Goal: Task Accomplishment & Management: Use online tool/utility

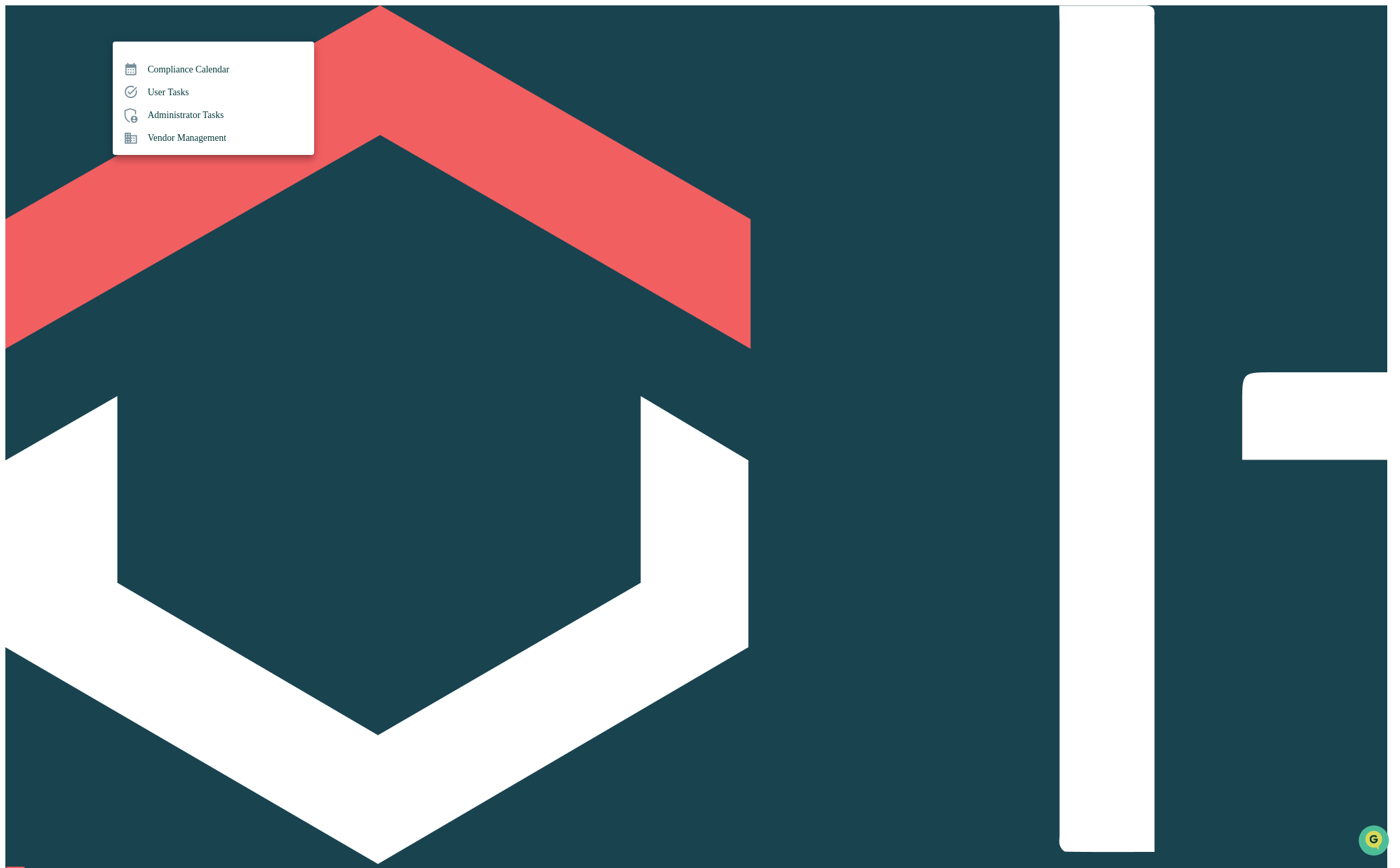
click at [277, 27] on div at bounding box center [700, 434] width 1400 height 868
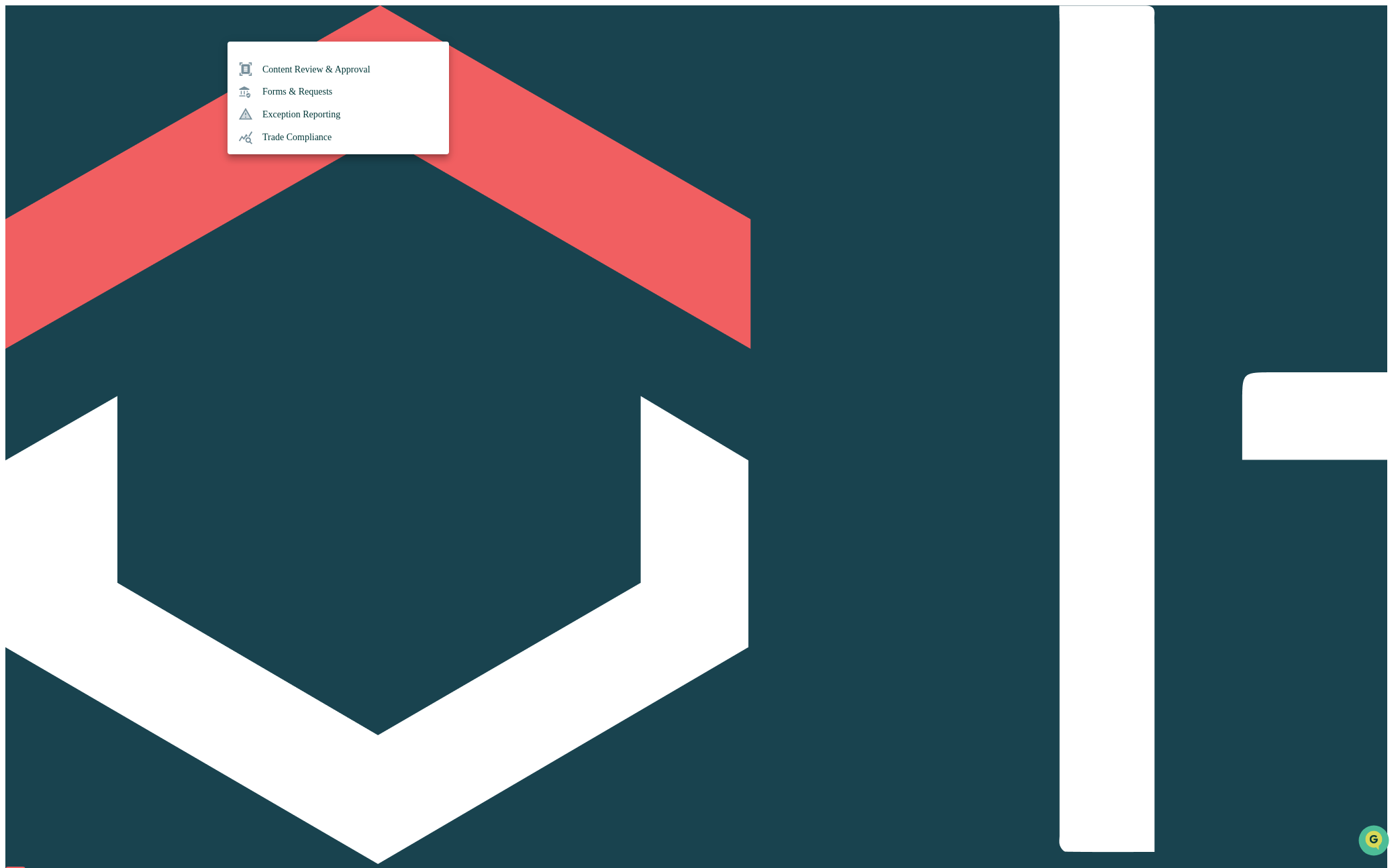
click at [301, 66] on li "Content Review & Approval" at bounding box center [338, 69] width 222 height 23
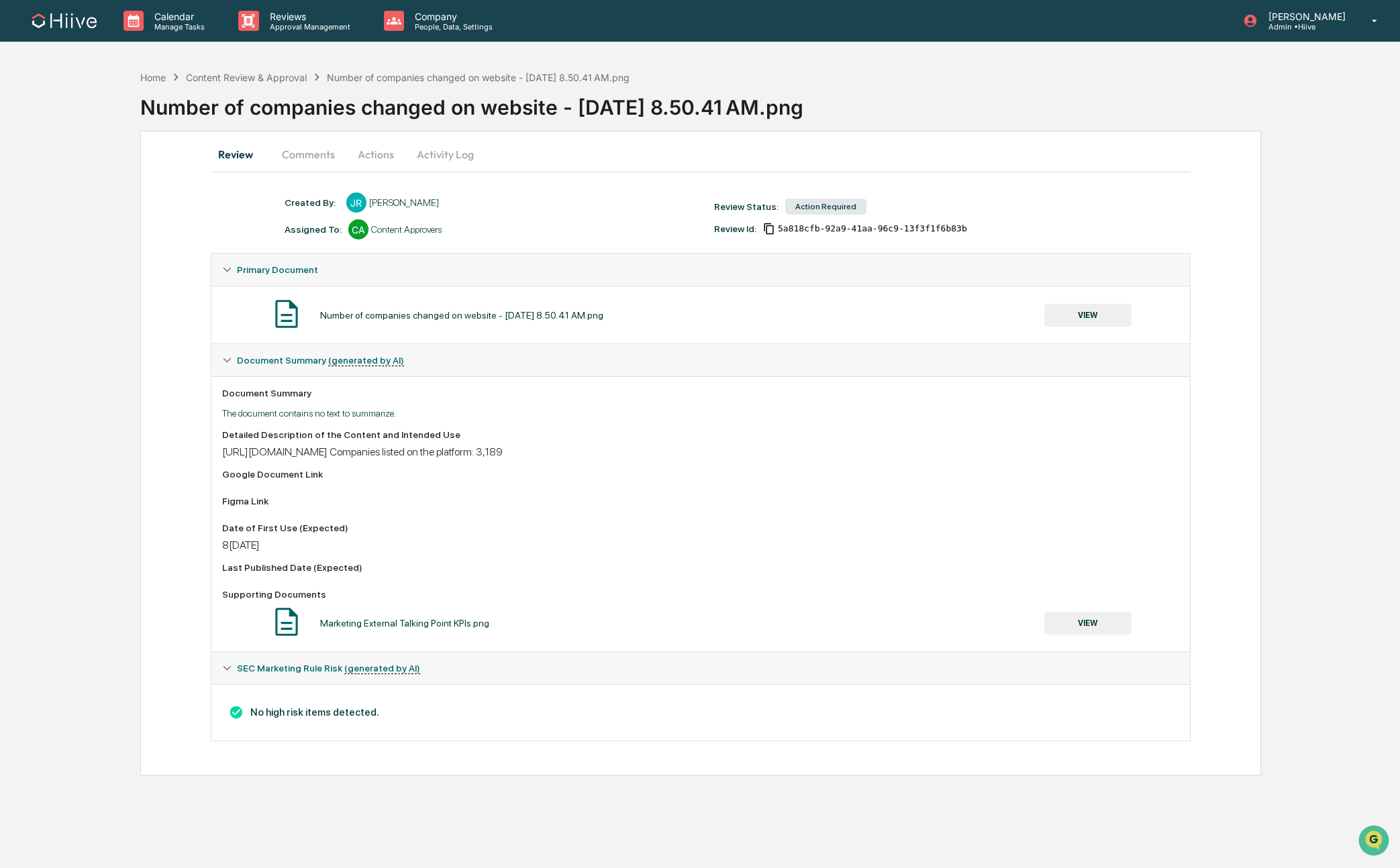
click at [1085, 313] on button "VIEW" at bounding box center [1088, 315] width 87 height 23
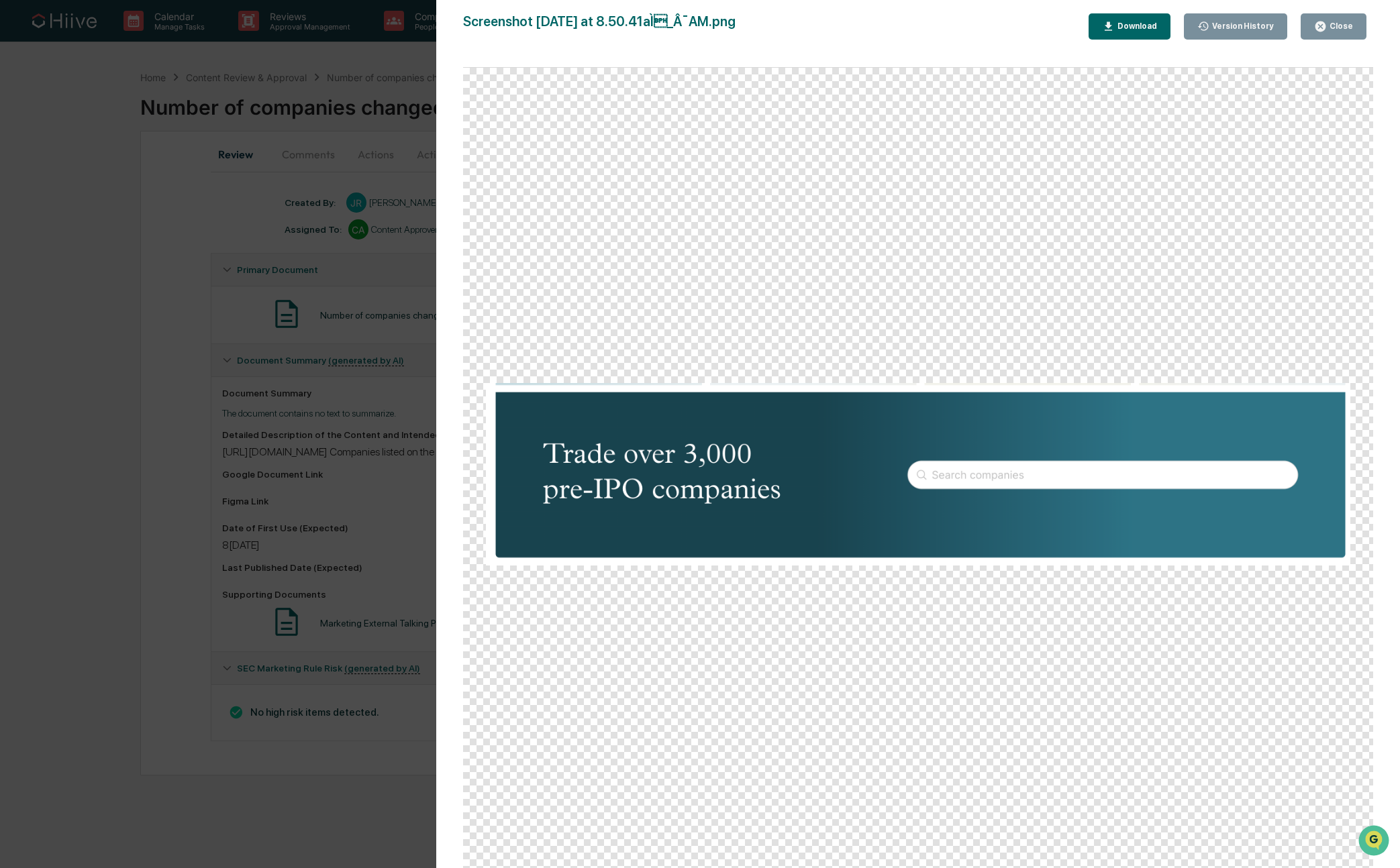
click at [69, 455] on div "Version History 08/20/2025, 10:11 PM Stephanie Bernard 08/20/2025, 10:11 PM Ste…" at bounding box center [700, 434] width 1400 height 868
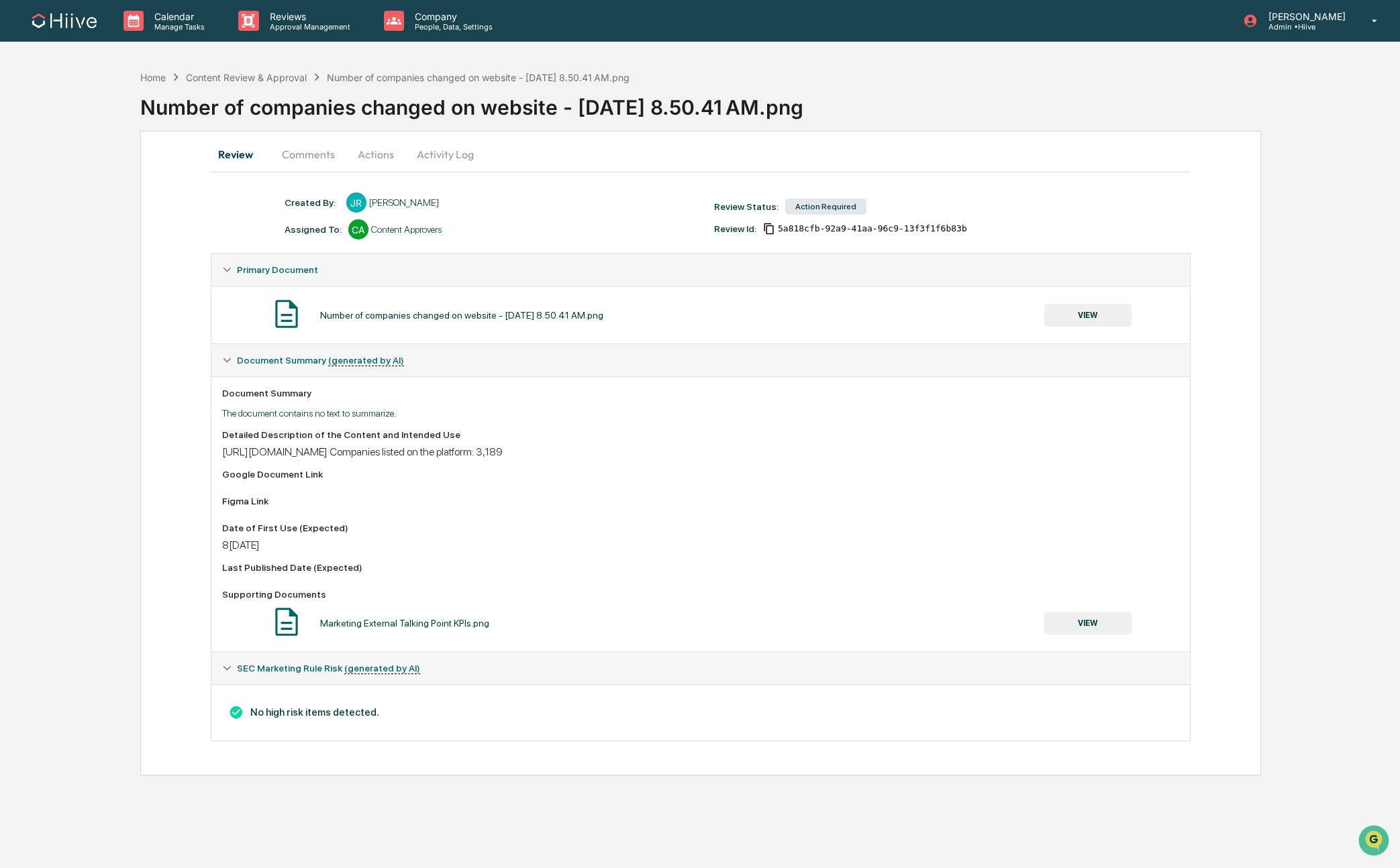
click at [1078, 626] on button "VIEW" at bounding box center [1088, 623] width 87 height 23
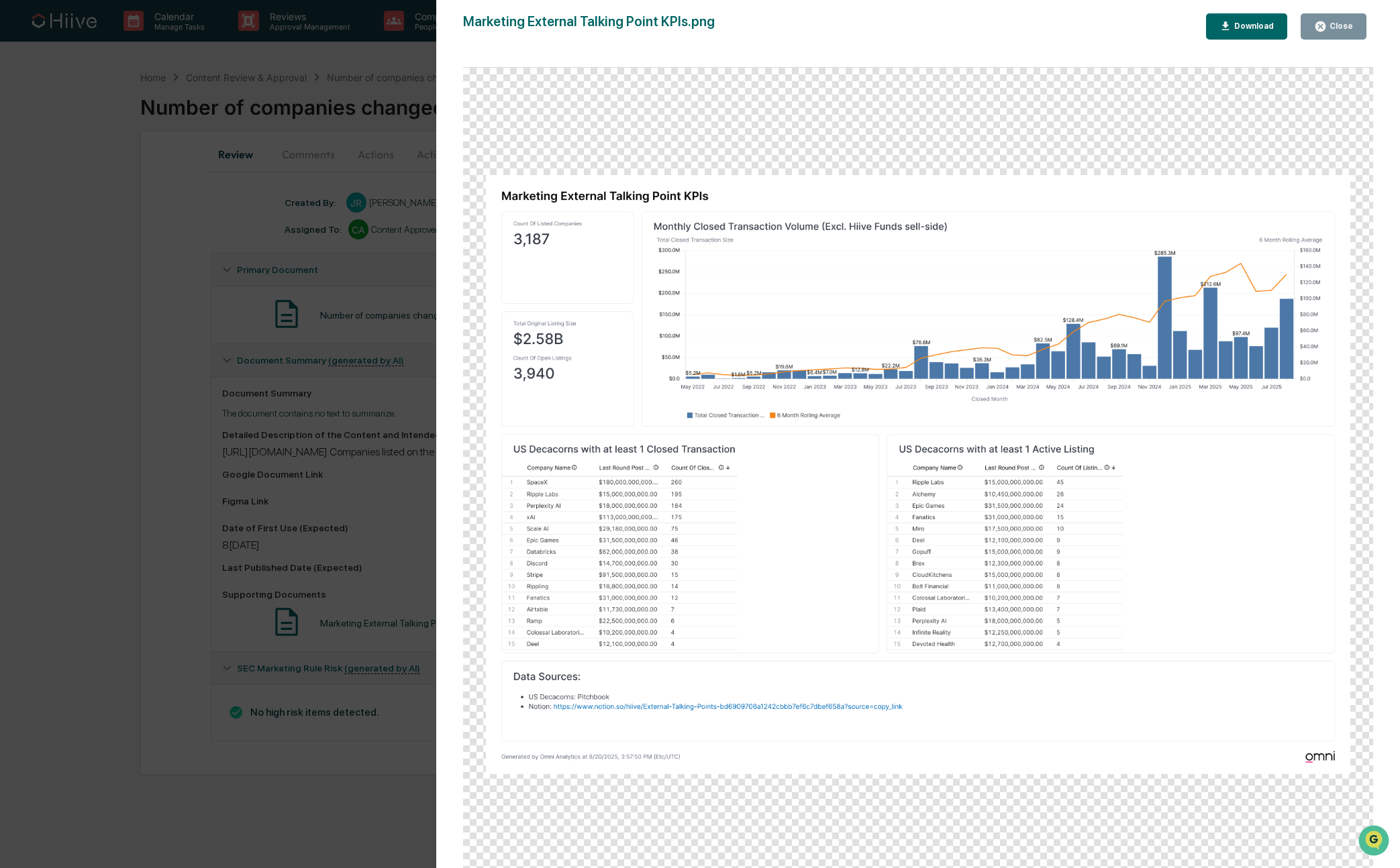
click at [96, 522] on div "Version History 08/20/2025, 10:11 PM Stephanie Bernard Marketing External Talki…" at bounding box center [700, 434] width 1400 height 868
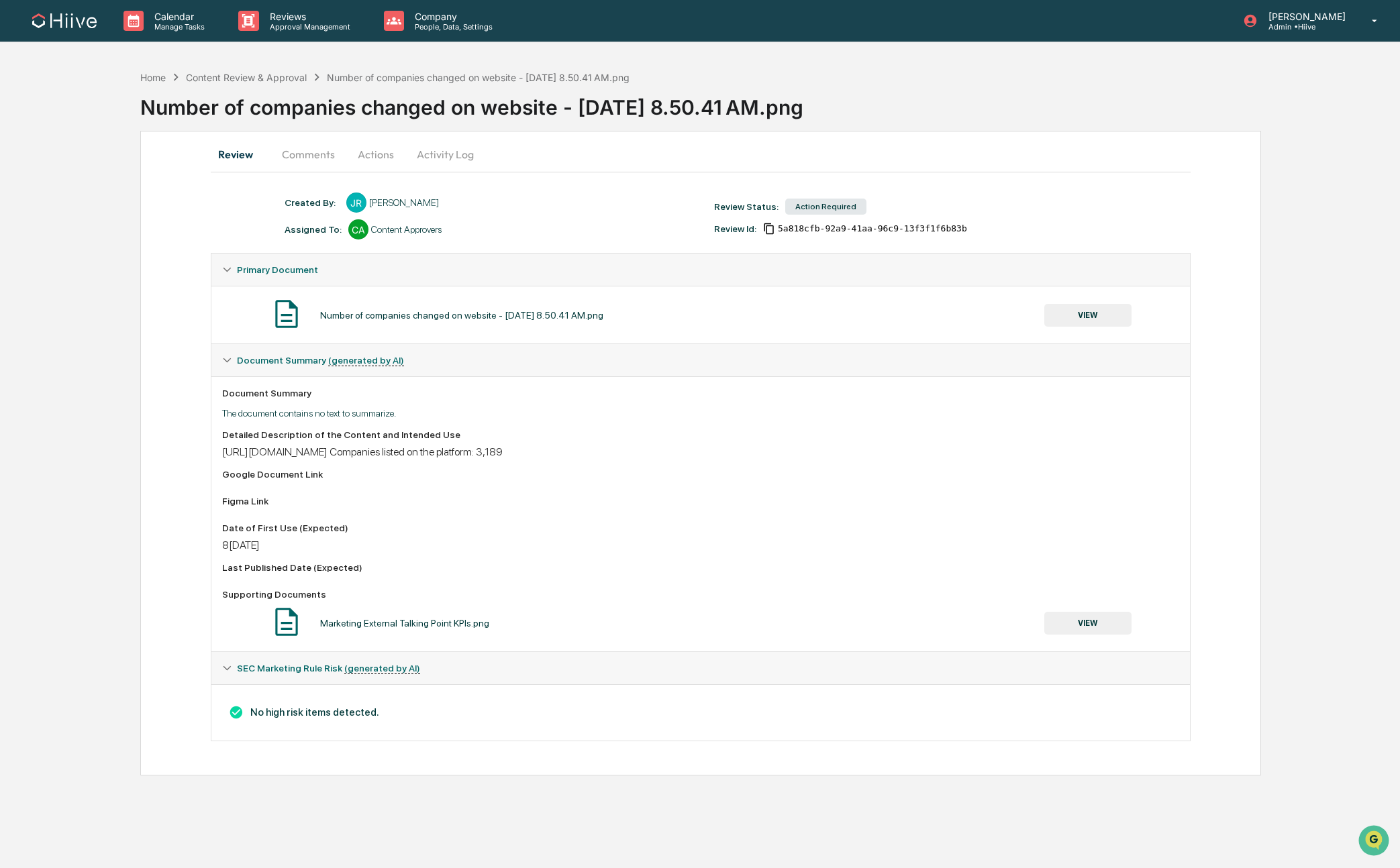
click at [364, 153] on button "Actions" at bounding box center [376, 154] width 60 height 32
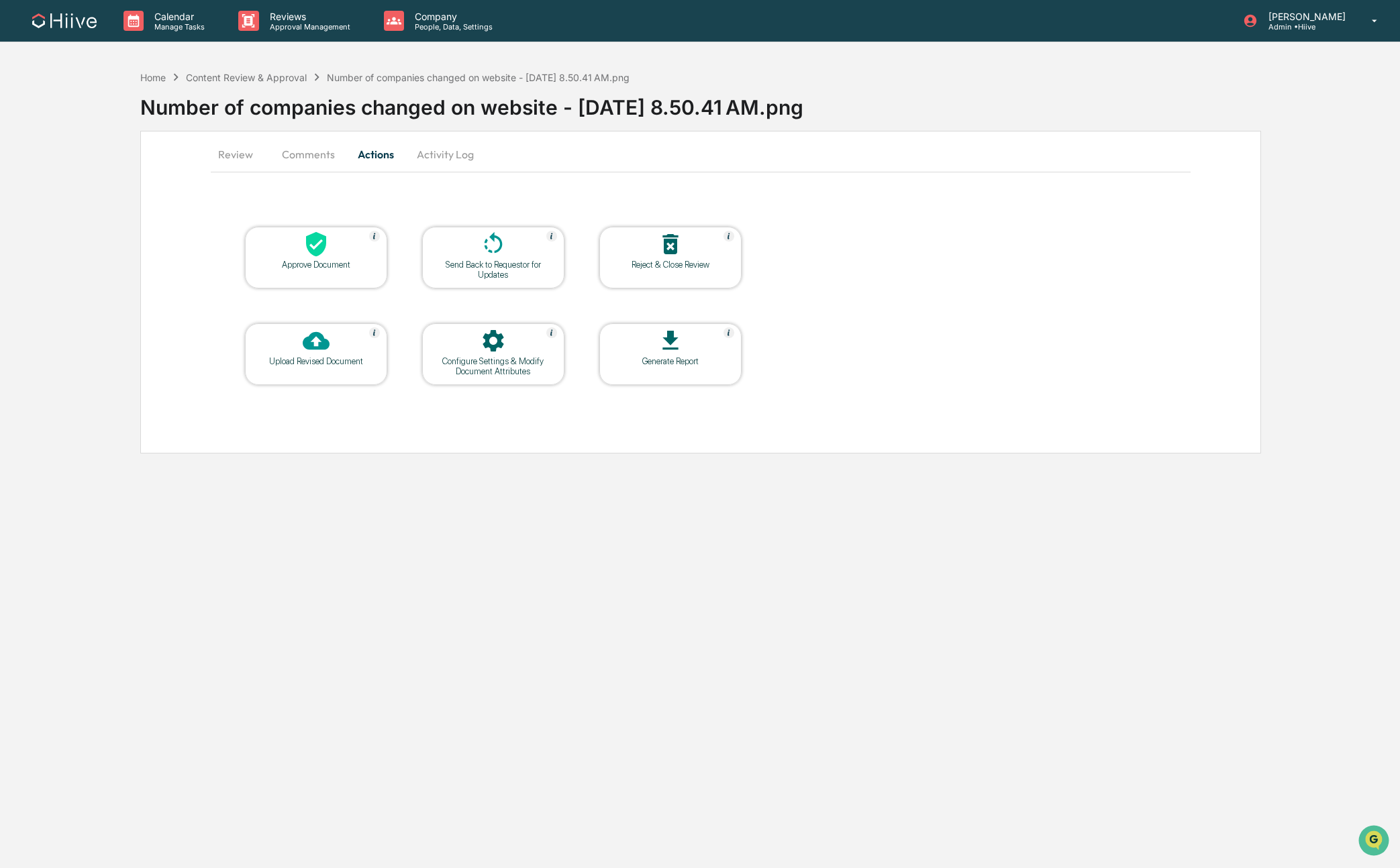
click at [313, 254] on icon at bounding box center [316, 245] width 20 height 25
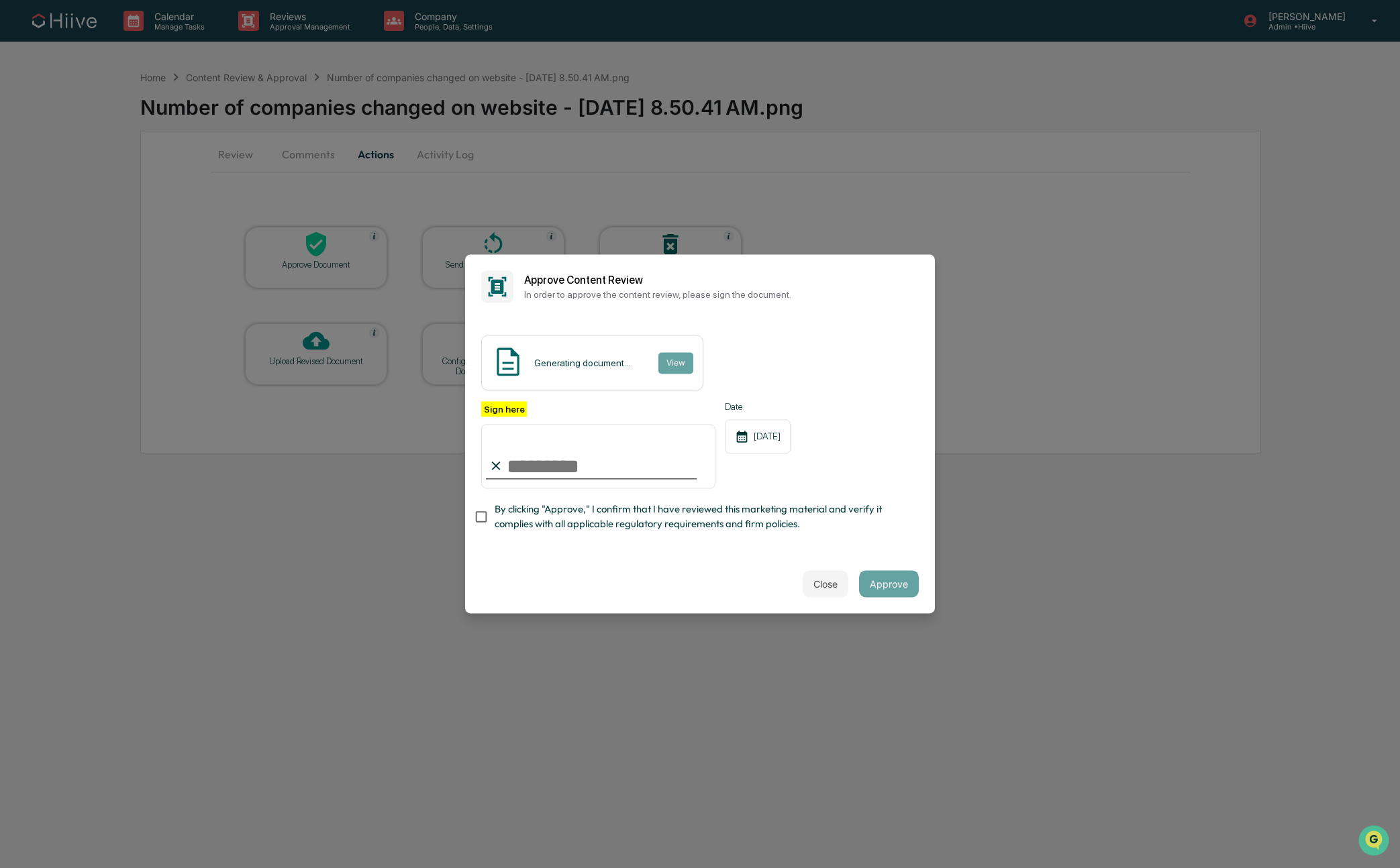
click at [529, 523] on span "By clicking "Approve," I confirm that I have reviewed this marketing material a…" at bounding box center [702, 517] width 413 height 30
click at [695, 458] on input "Sign here" at bounding box center [598, 456] width 234 height 64
click at [0, 867] on com-1password-button at bounding box center [0, 868] width 0 height 0
type input "**********"
click at [902, 577] on button "Approve" at bounding box center [889, 584] width 60 height 27
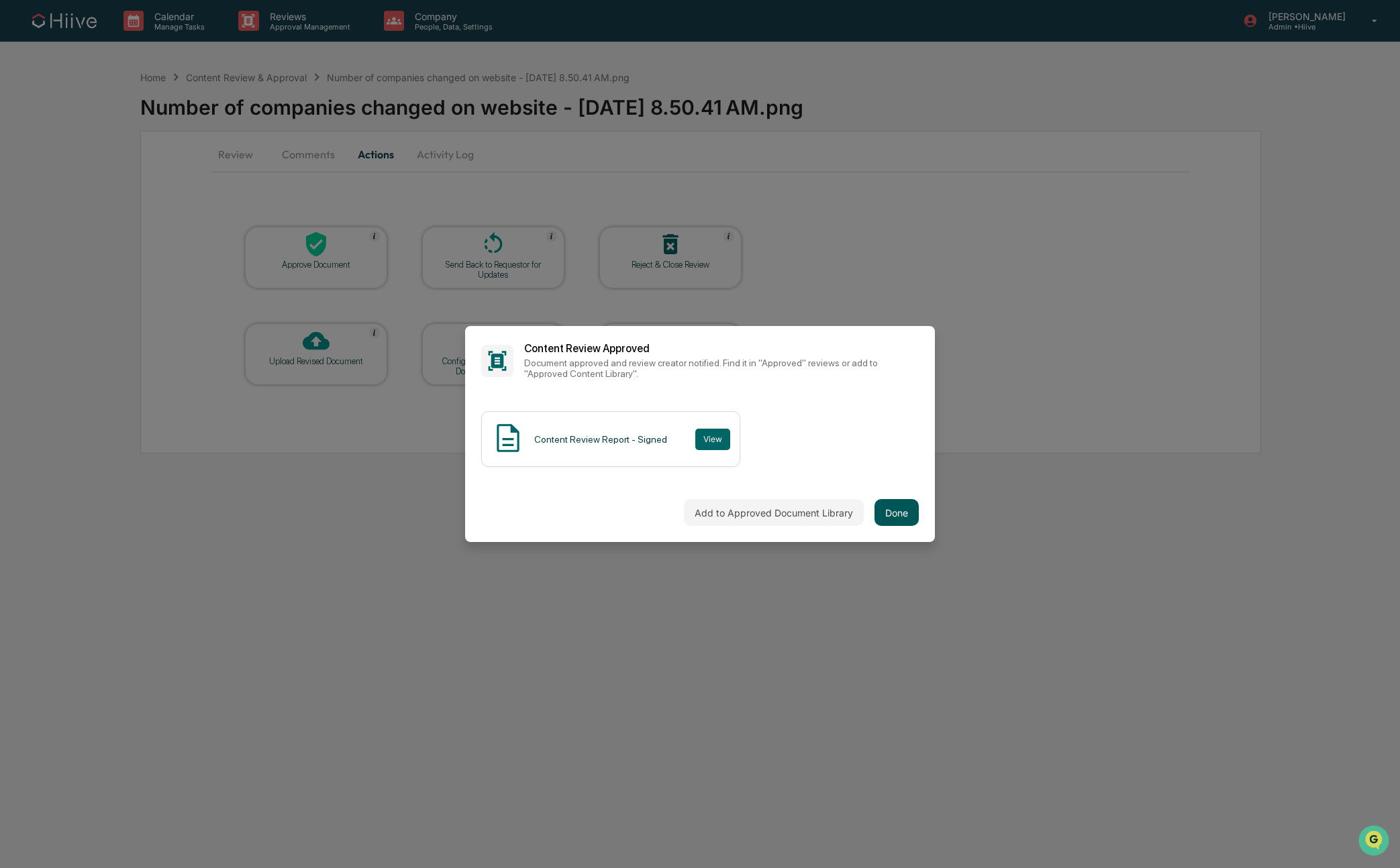
click at [891, 509] on button "Done" at bounding box center [897, 513] width 44 height 27
